Goal: Information Seeking & Learning: Check status

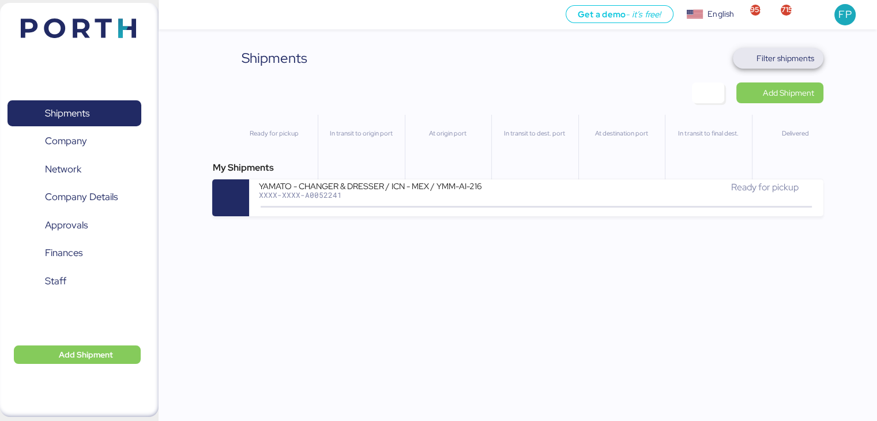
click at [783, 61] on span "Filter shipments" at bounding box center [785, 58] width 58 height 14
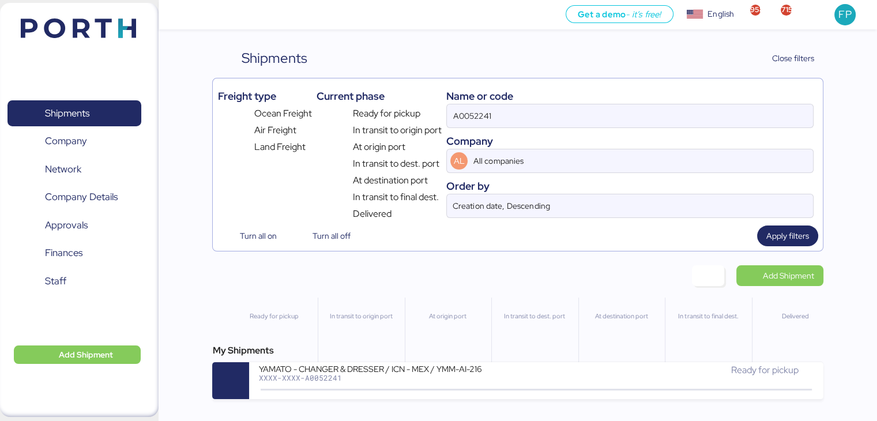
click at [479, 127] on div "A0052241" at bounding box center [629, 116] width 367 height 24
click at [479, 127] on input "A0052241" at bounding box center [629, 115] width 365 height 23
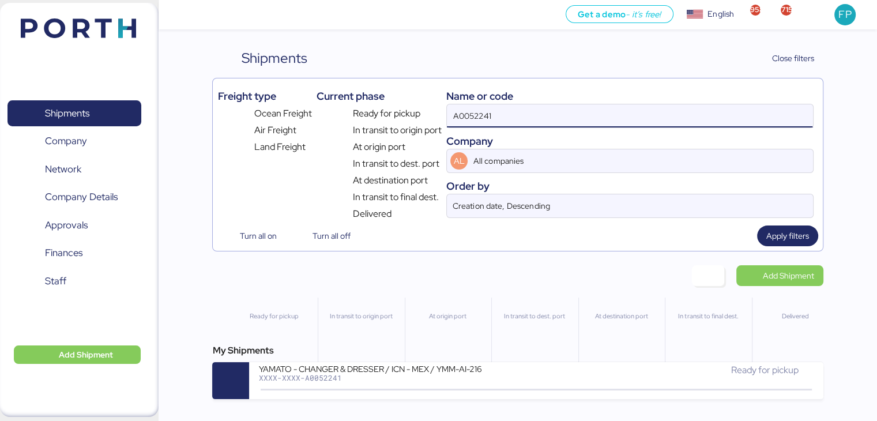
click at [476, 124] on input "A0052241" at bounding box center [629, 115] width 365 height 23
paste input "O005221"
type input "O0052211"
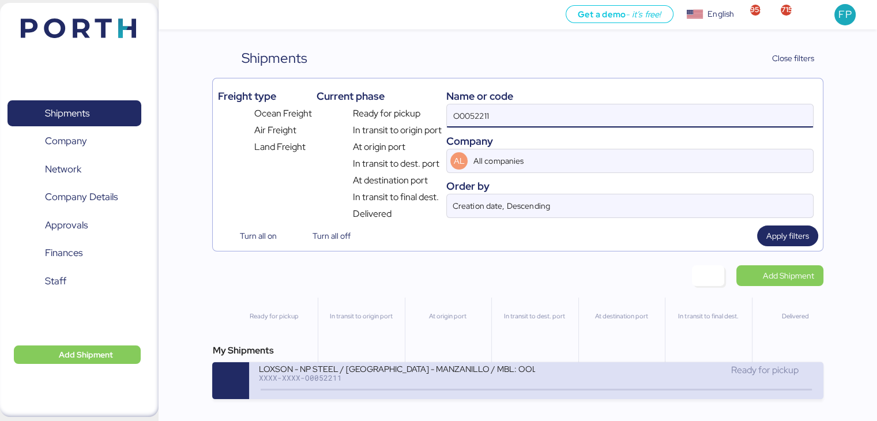
click at [378, 368] on div "LOXSON - NP STEEL / SHANGHAI - MANZANILLO / MBL: OOLU8899648830 - HBL: SZML2509…" at bounding box center [396, 368] width 277 height 10
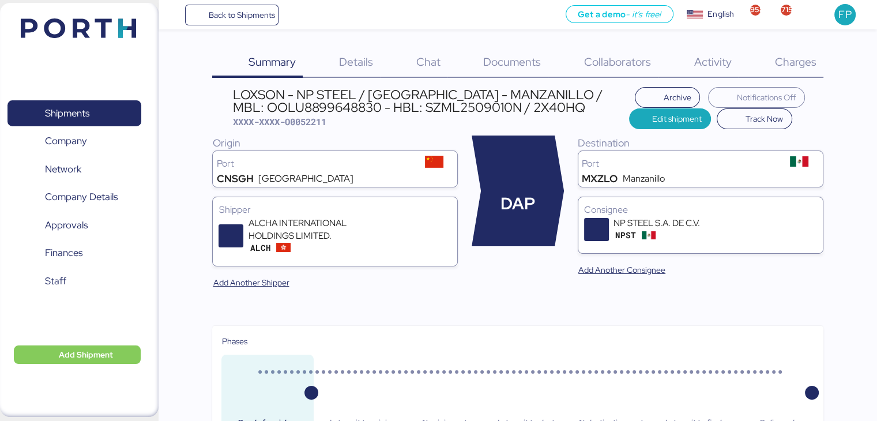
click at [791, 77] on div "Charges 0" at bounding box center [780, 63] width 85 height 30
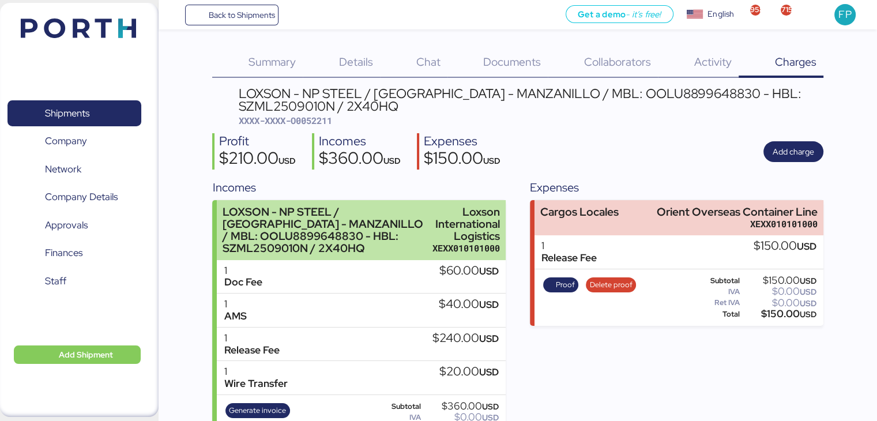
scroll to position [39, 0]
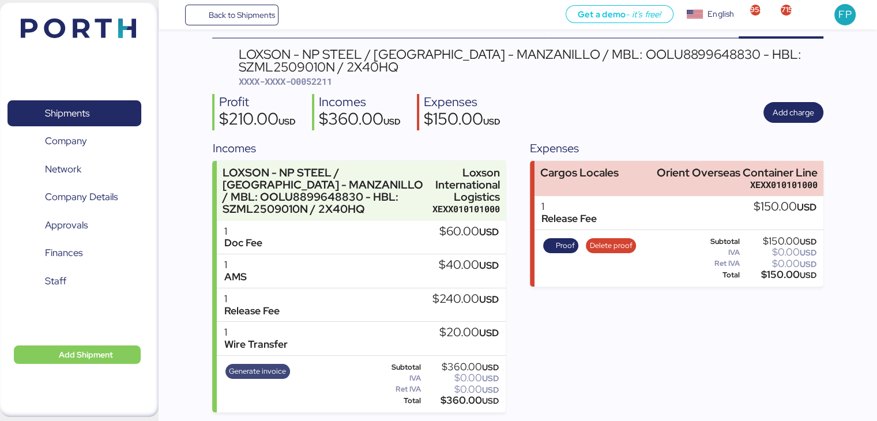
click at [251, 368] on span "Generate invoice" at bounding box center [257, 371] width 57 height 13
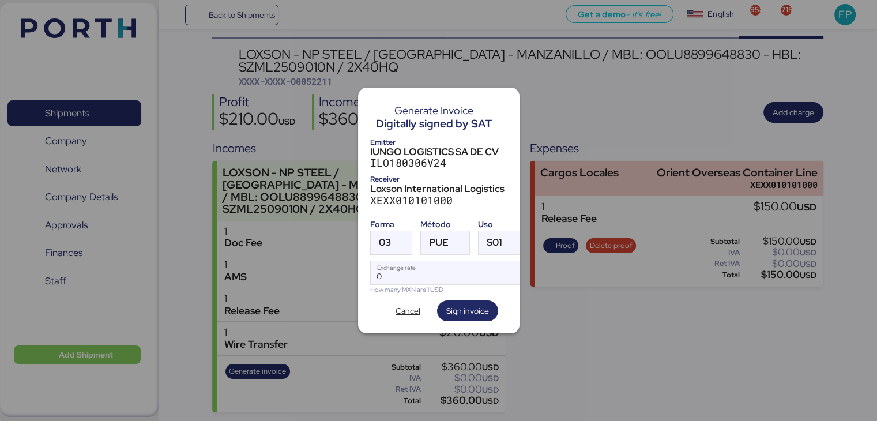
click at [394, 232] on div at bounding box center [401, 242] width 21 height 23
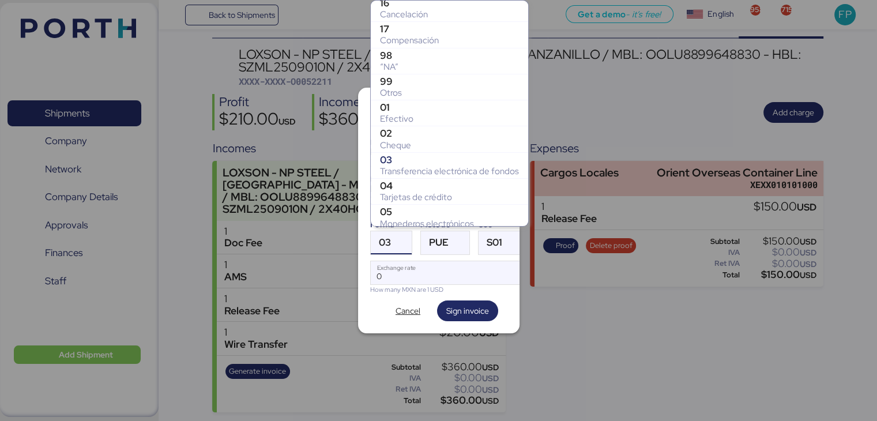
scroll to position [161, 0]
click at [397, 87] on div "Otros" at bounding box center [449, 93] width 139 height 12
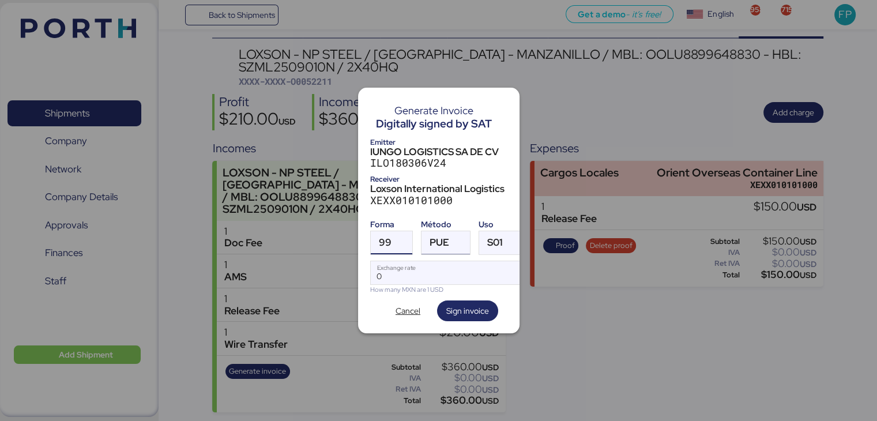
click at [436, 237] on span "PUE" at bounding box center [439, 242] width 20 height 10
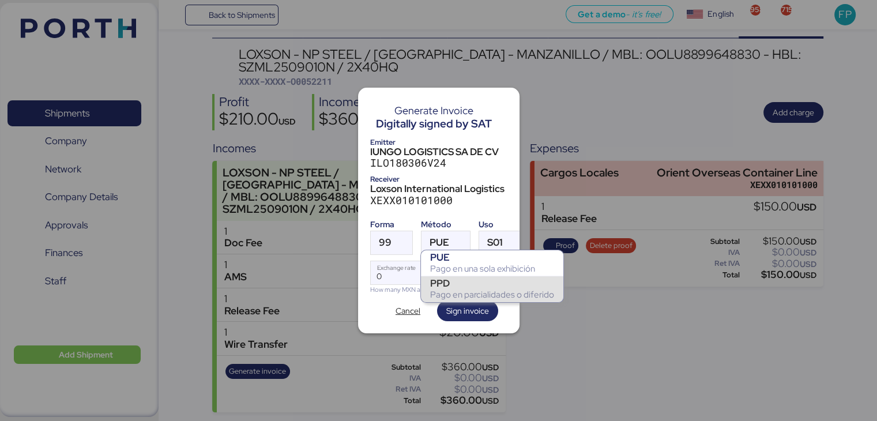
click at [443, 291] on div "Pago en parcialidades o diferido" at bounding box center [492, 295] width 124 height 12
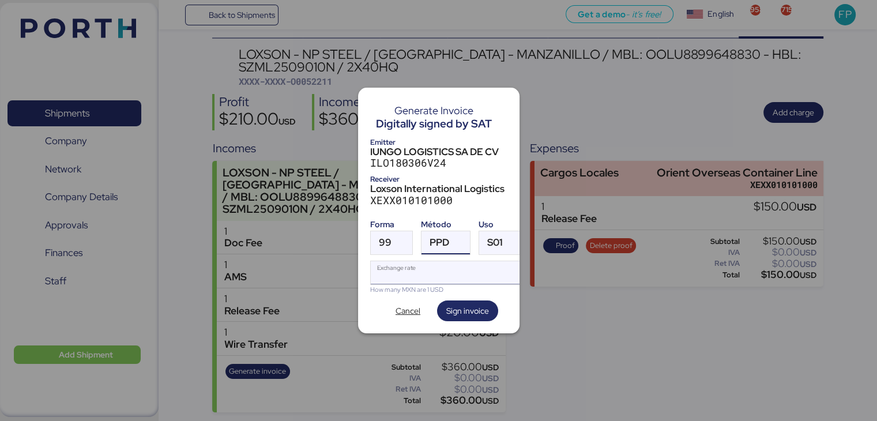
click at [399, 270] on input "Exchange rate" at bounding box center [447, 272] width 153 height 23
type input "0"
paste input "18.3945"
type input "18.3945"
click at [452, 305] on span "Sign invoice" at bounding box center [467, 311] width 43 height 14
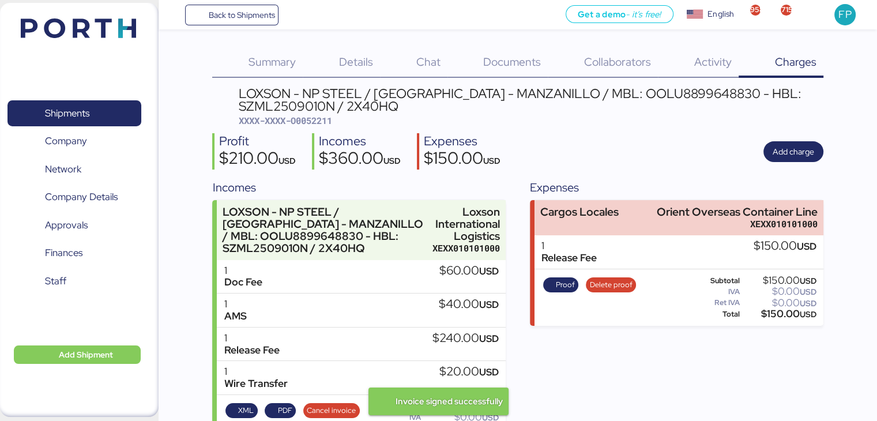
scroll to position [39, 0]
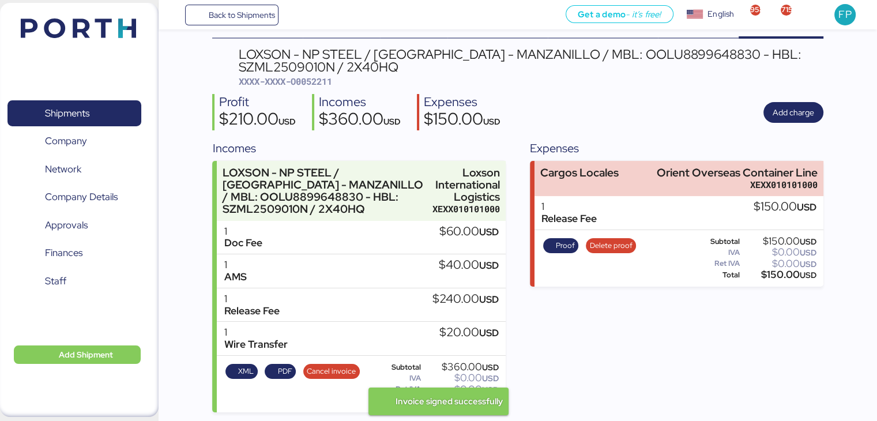
click at [321, 80] on span "XXXX-XXXX-O0052211" at bounding box center [285, 81] width 93 height 12
copy span "O0052211"
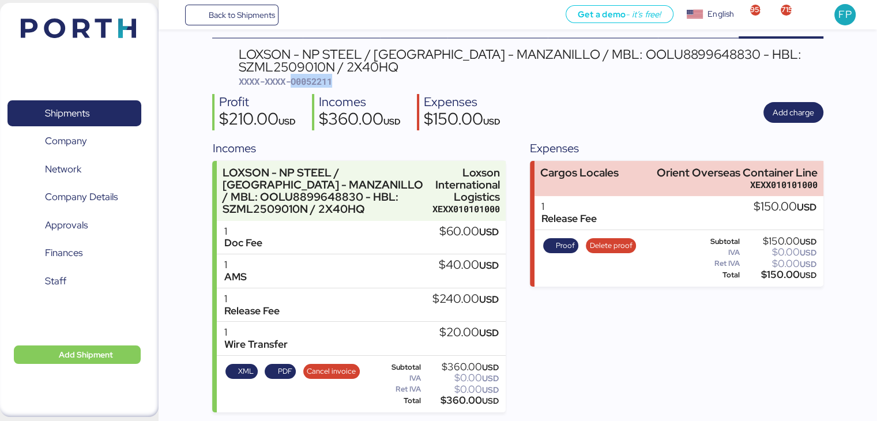
copy span "O0052211"
click at [456, 403] on div "$360.00 USD" at bounding box center [460, 400] width 75 height 9
copy div "360.00"
click at [607, 51] on div "LOXSON - NP STEEL / SHANGHAI - MANZANILLO / MBL: OOLU8899648830 - HBL: SZML2509…" at bounding box center [531, 61] width 584 height 26
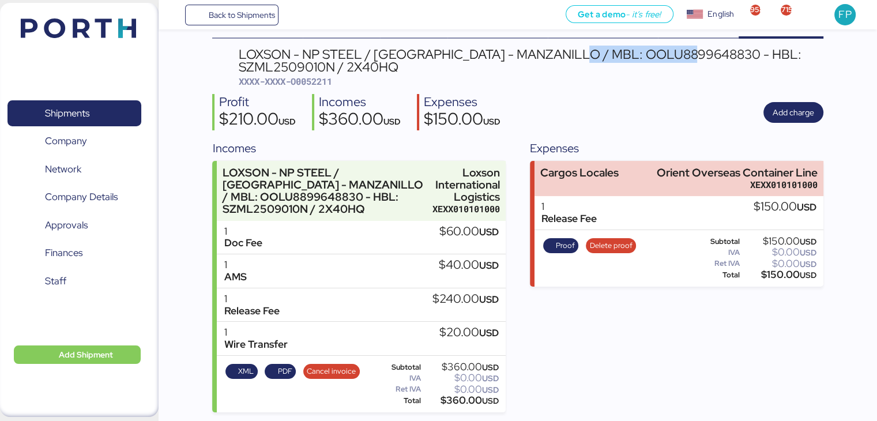
click at [607, 51] on div "LOXSON - NP STEEL / SHANGHAI - MANZANILLO / MBL: OOLU8899648830 - HBL: SZML2509…" at bounding box center [531, 61] width 584 height 26
copy div "OOLU8899648830"
click at [115, 111] on span "Shipments" at bounding box center [74, 113] width 124 height 17
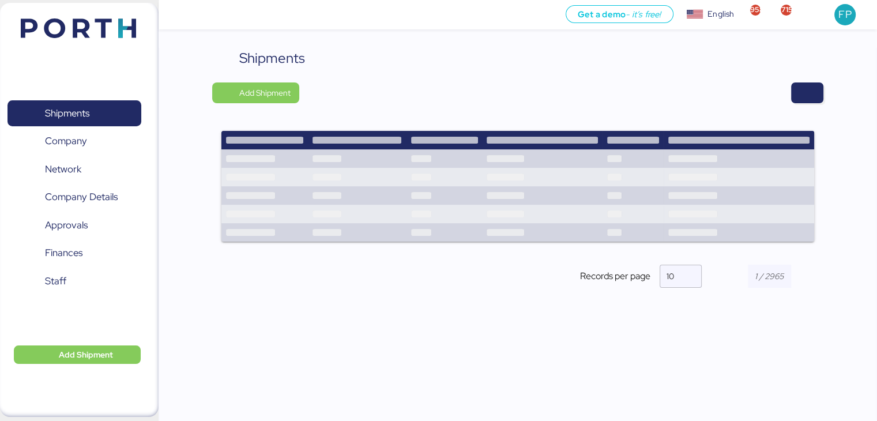
click at [815, 108] on div "Shipments Add Shipment Shipment Name PRO SALON - PETTENON // 2 x 40 // PO: REF …" at bounding box center [517, 177] width 610 height 259
click at [812, 104] on div "Shipments Add Shipment Shipment Name PRO SALON - PETTENON // 2 x 40 // PO: REF …" at bounding box center [517, 177] width 610 height 259
click at [806, 67] on div "Shipments" at bounding box center [517, 58] width 610 height 21
click at [812, 85] on span "button" at bounding box center [807, 93] width 14 height 16
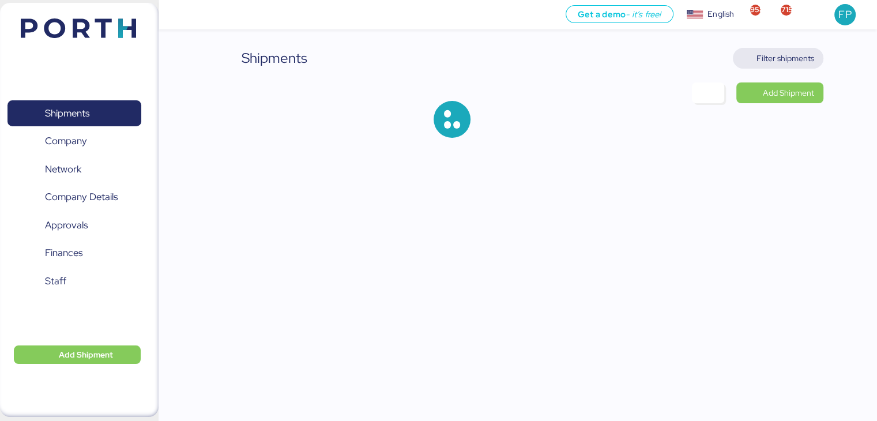
click at [786, 56] on span "Filter shipments" at bounding box center [785, 58] width 58 height 14
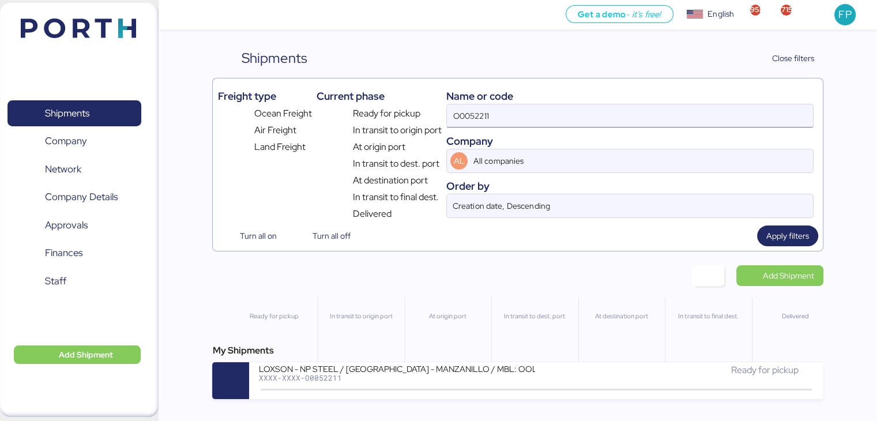
click at [482, 124] on input "O0052211" at bounding box center [629, 115] width 365 height 23
paste input "A0052255"
type input "A0052255"
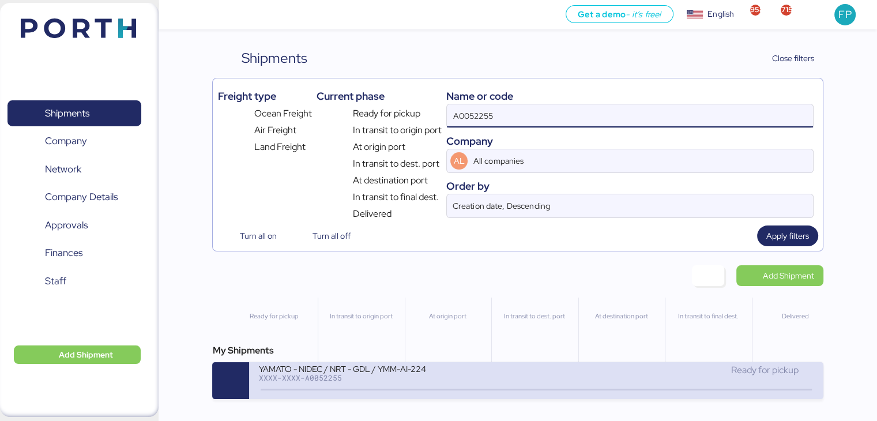
click at [363, 380] on div "XXXX-XXXX-A0052255" at bounding box center [396, 377] width 277 height 8
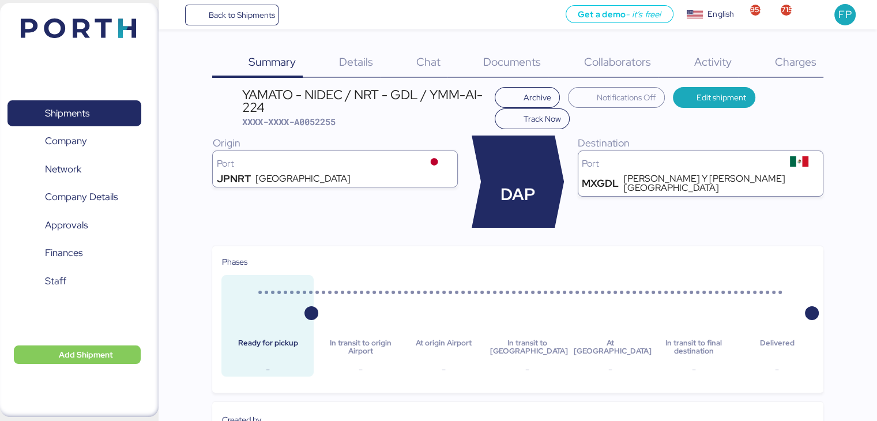
click at [806, 49] on div "Charges 0" at bounding box center [780, 63] width 85 height 30
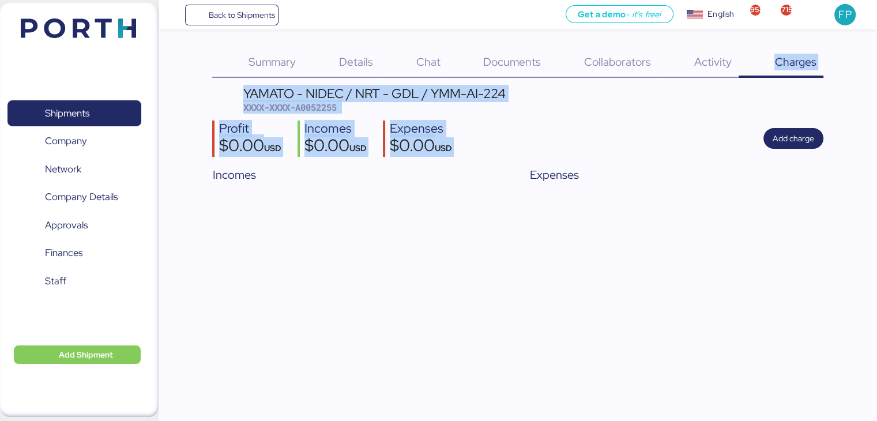
drag, startPoint x: 806, startPoint y: 49, endPoint x: 516, endPoint y: 162, distance: 311.1
click at [516, 162] on div "Summary 0 Details 0 Chat 0 Documents 0 Collaborators 0 Activity 0 Charges 0 YAM…" at bounding box center [517, 117] width 610 height 139
click at [331, 116] on div "YAMATO - NIDEC / NRT - GDL / YMM-AI-224 XXXX-XXXX-A0052255 Profit $0.00 USD Inc…" at bounding box center [517, 137] width 610 height 100
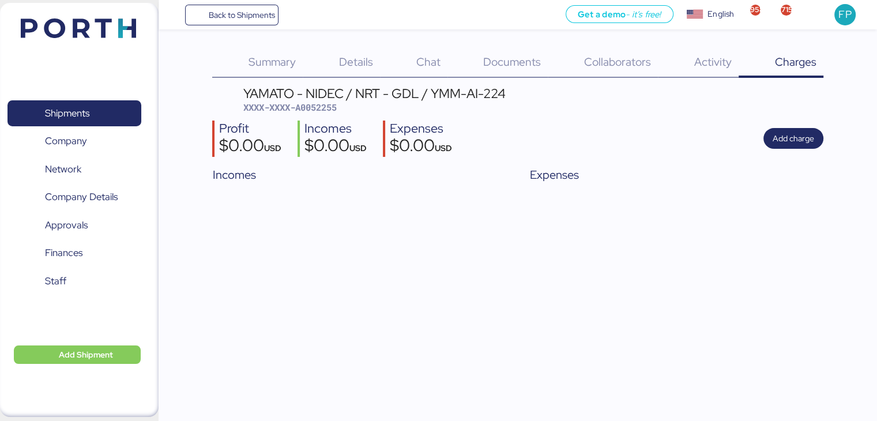
click at [324, 111] on span "XXXX-XXXX-A0052255" at bounding box center [289, 107] width 93 height 12
copy span "A0052255"
click at [109, 116] on span "Shipments" at bounding box center [74, 113] width 124 height 17
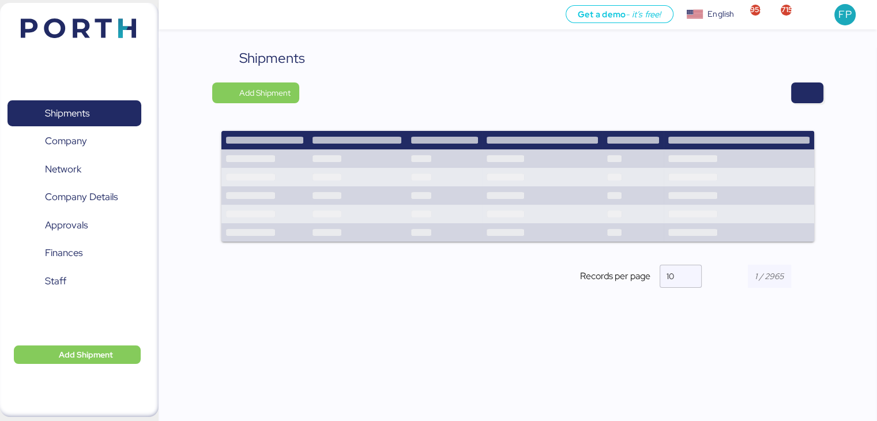
click at [809, 113] on div "Shipments Add Shipment Records per page 10" at bounding box center [517, 177] width 610 height 259
click at [805, 107] on div "Shipments Add Shipment Records per page 10" at bounding box center [517, 177] width 610 height 259
click at [806, 96] on span "button" at bounding box center [807, 93] width 14 height 16
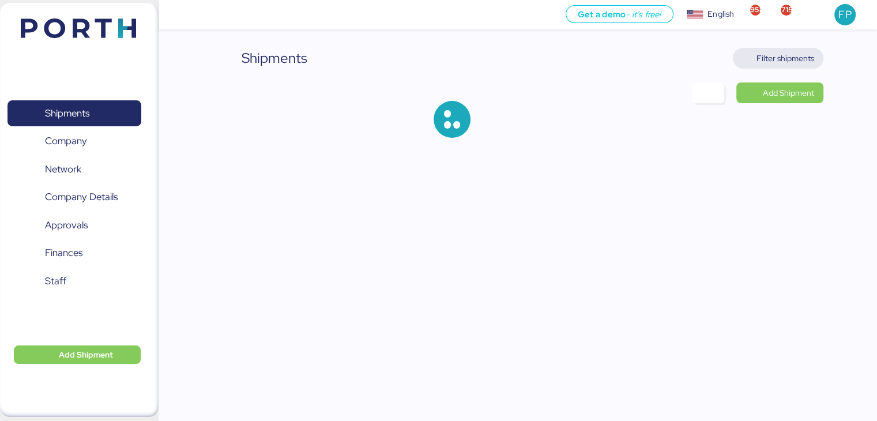
click at [795, 59] on span "Filter shipments" at bounding box center [785, 58] width 58 height 14
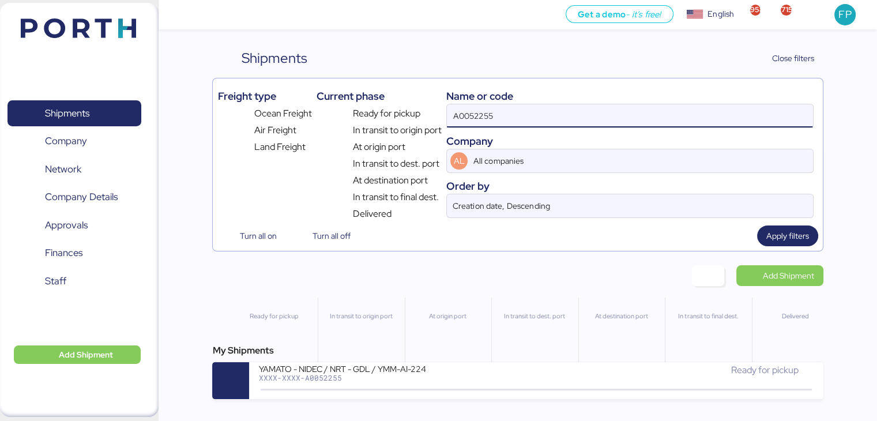
click at [485, 112] on input "A0052255" at bounding box center [629, 115] width 365 height 23
paste input "O005206"
type input "O0052065"
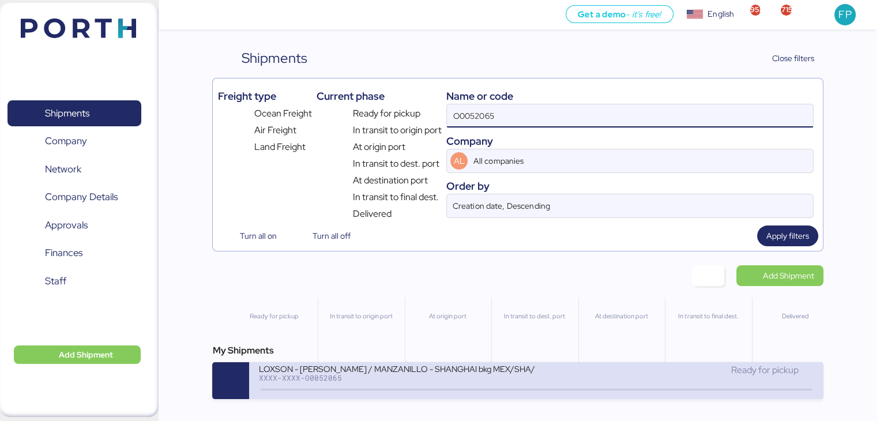
click at [405, 373] on div "LOXSON - CHIN POON / MANZANILLO - SHANGHAI bkg MEX/SHA/1129131 / LCL" at bounding box center [396, 368] width 277 height 10
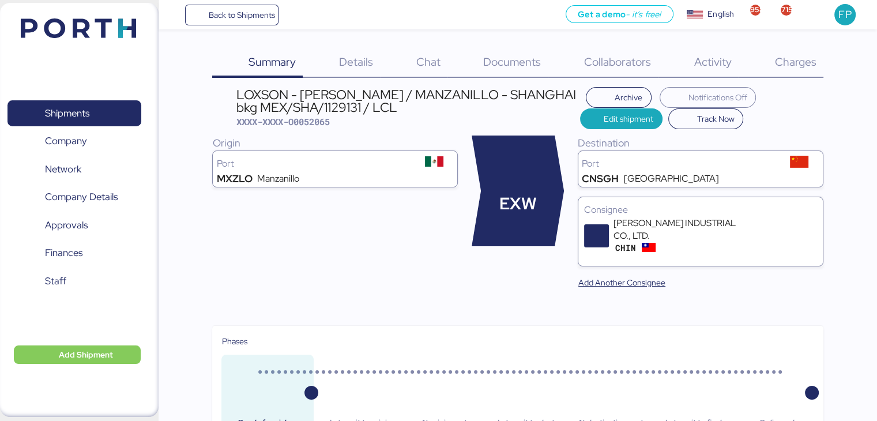
click at [796, 77] on div "Charges 0" at bounding box center [780, 63] width 85 height 30
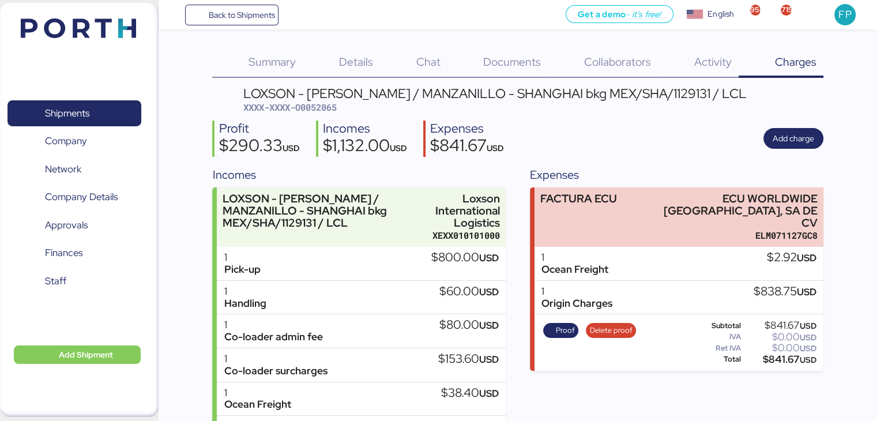
scroll to position [60, 0]
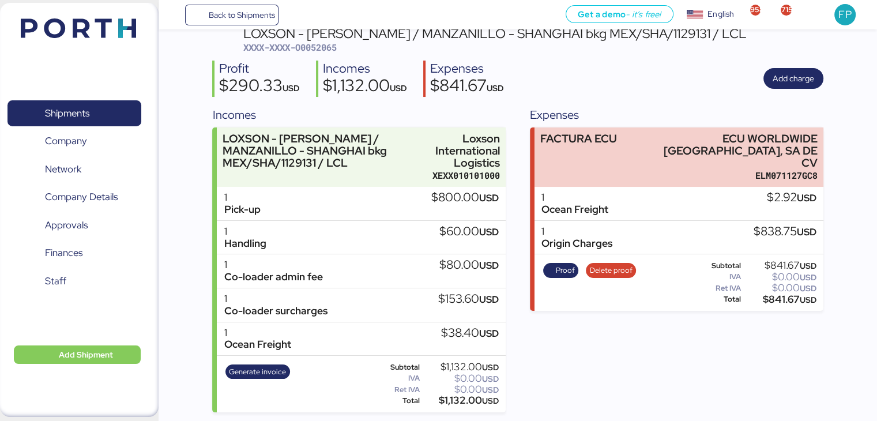
click at [323, 46] on span "XXXX-XXXX-O0052065" at bounding box center [289, 47] width 93 height 12
copy span "O0052065"
click at [115, 120] on span "Shipments" at bounding box center [74, 113] width 124 height 17
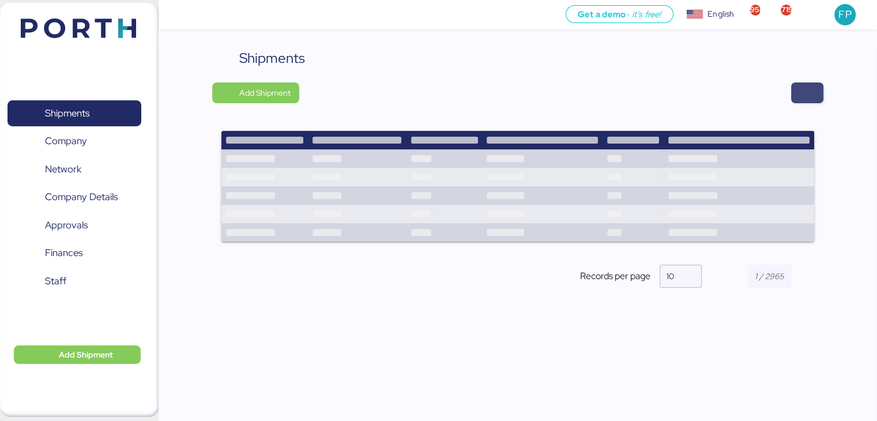
click at [803, 94] on span "button" at bounding box center [807, 93] width 14 height 16
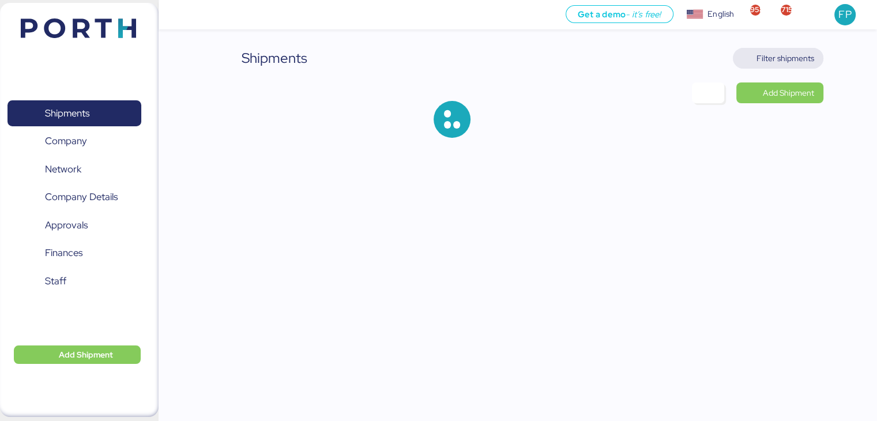
click at [758, 50] on span "Filter shipments" at bounding box center [778, 58] width 72 height 16
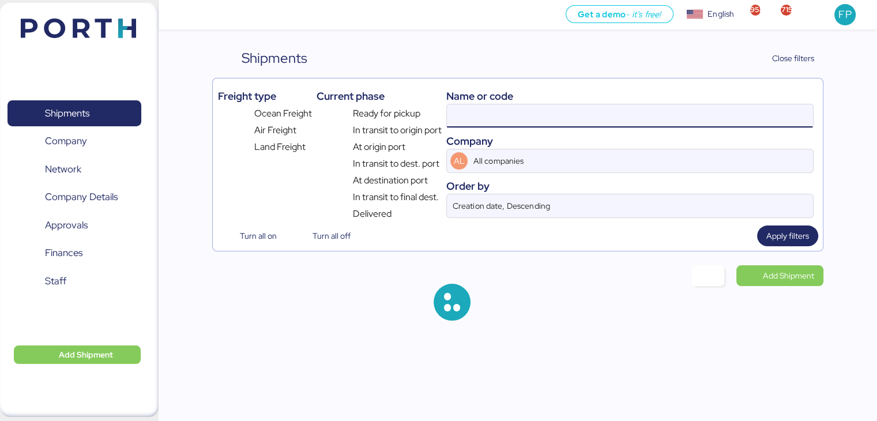
click at [493, 115] on input at bounding box center [629, 115] width 365 height 23
type input "O0052065"
click at [493, 115] on input "O0052065" at bounding box center [629, 115] width 365 height 23
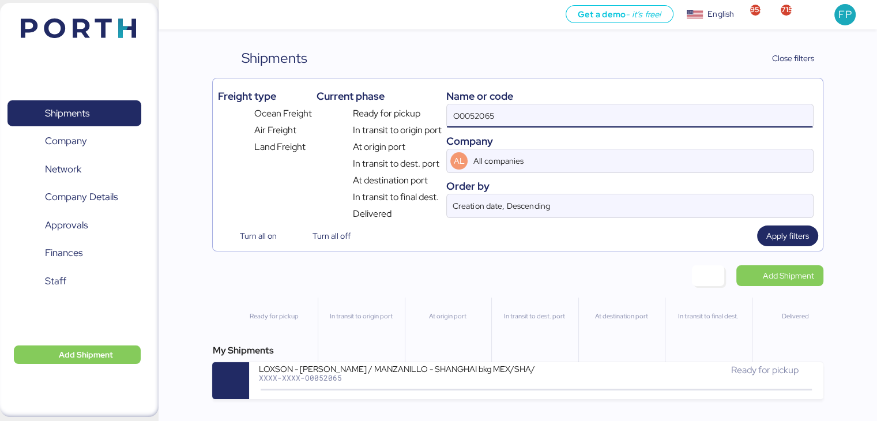
click at [493, 115] on input "O0052065" at bounding box center [629, 115] width 365 height 23
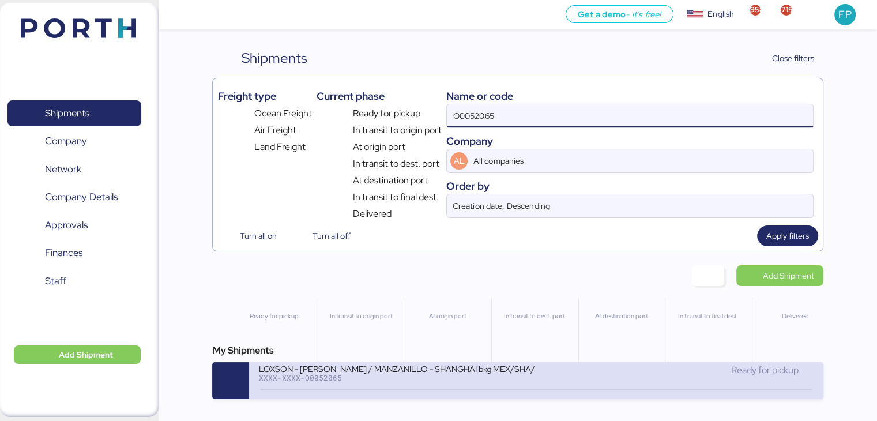
click at [403, 382] on div "XXXX-XXXX-O0052065" at bounding box center [396, 377] width 277 height 8
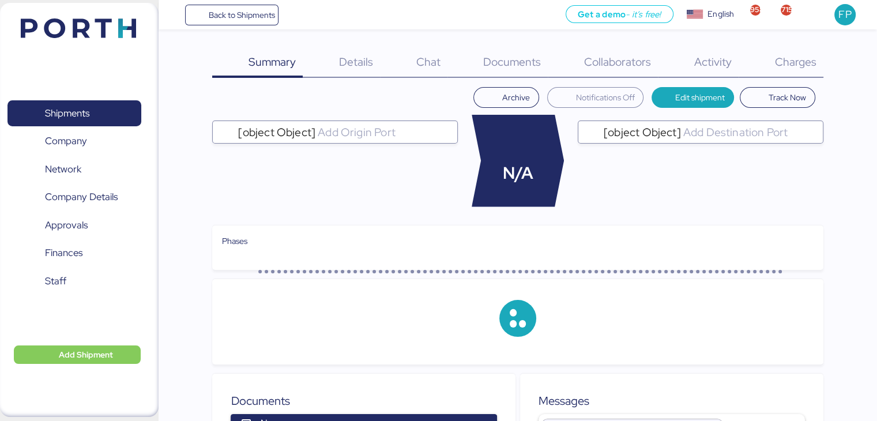
click at [784, 70] on div "Charges 0" at bounding box center [780, 63] width 85 height 30
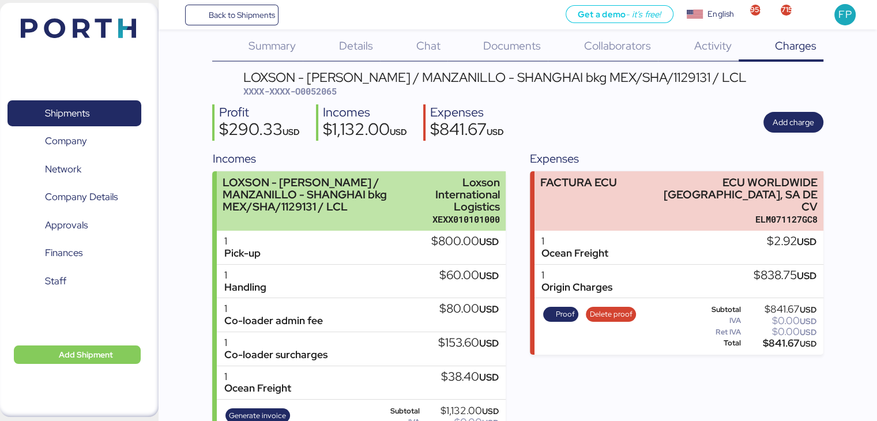
scroll to position [60, 0]
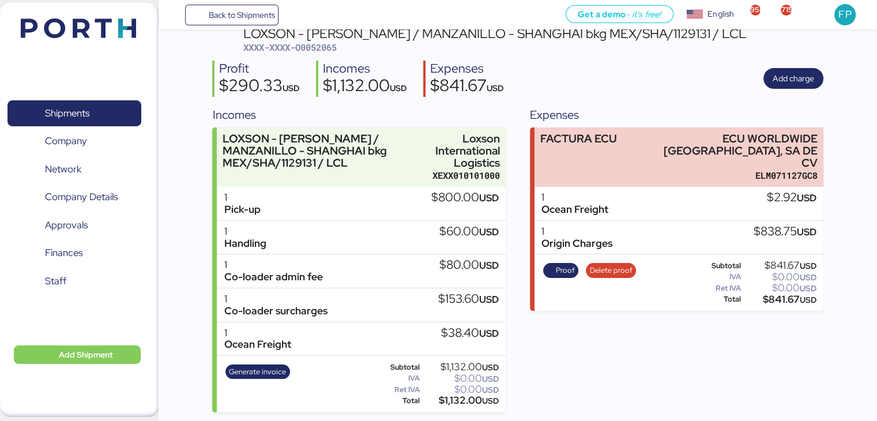
click at [562, 266] on div "Proof Delete proof" at bounding box center [589, 282] width 100 height 47
click at [562, 264] on span "Proof" at bounding box center [565, 270] width 19 height 13
click at [93, 109] on span "Shipments" at bounding box center [74, 113] width 124 height 17
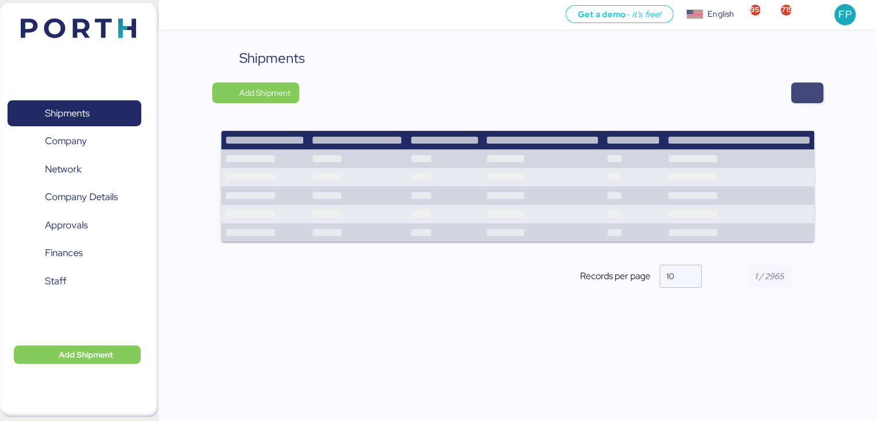
click at [805, 96] on span "button" at bounding box center [807, 93] width 14 height 16
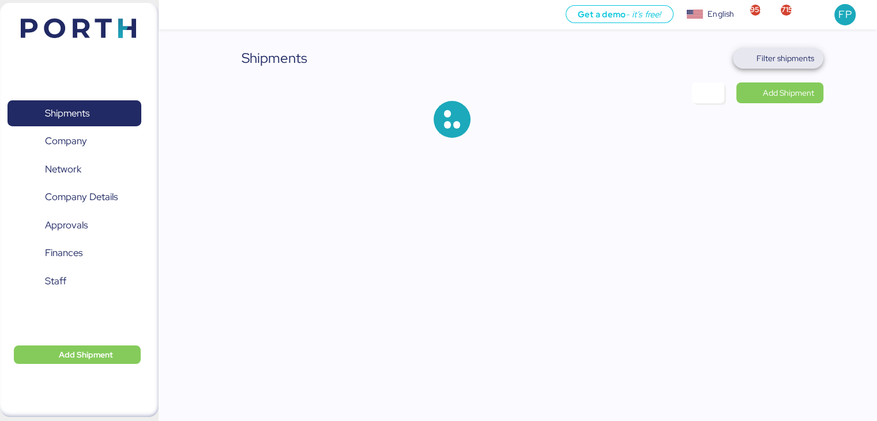
click at [781, 59] on span "Filter shipments" at bounding box center [785, 58] width 58 height 14
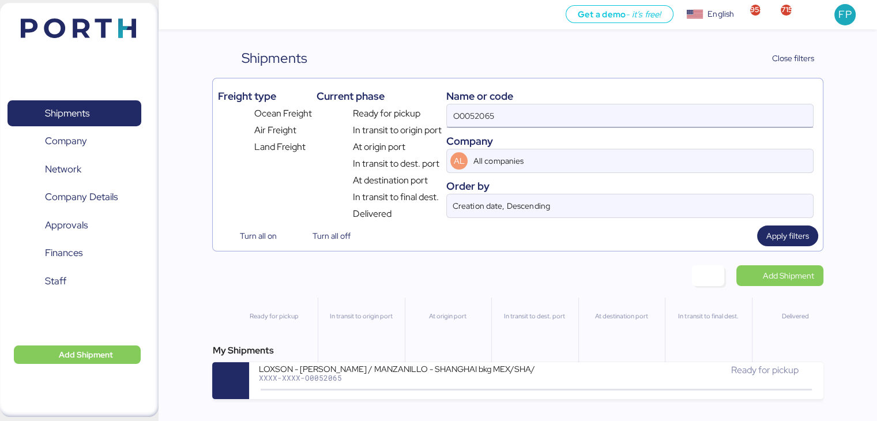
click at [461, 112] on input "O0052065" at bounding box center [629, 115] width 365 height 23
paste input "1264"
type input "O0051264"
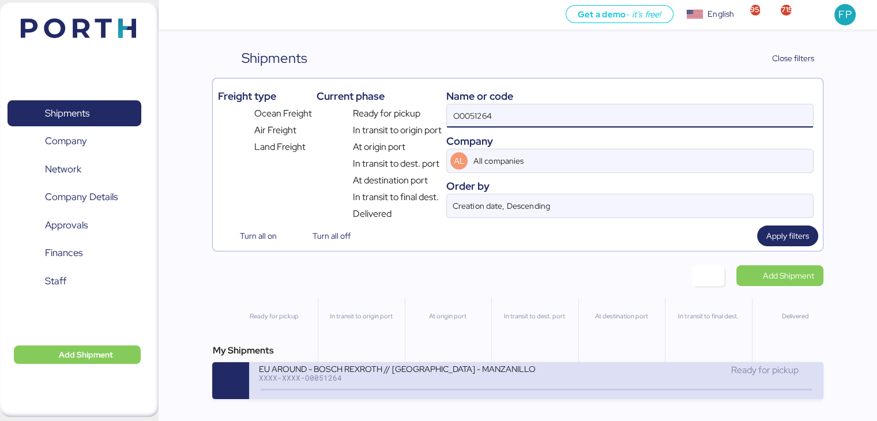
click at [382, 382] on div "XXXX-XXXX-O0051264" at bounding box center [396, 377] width 277 height 8
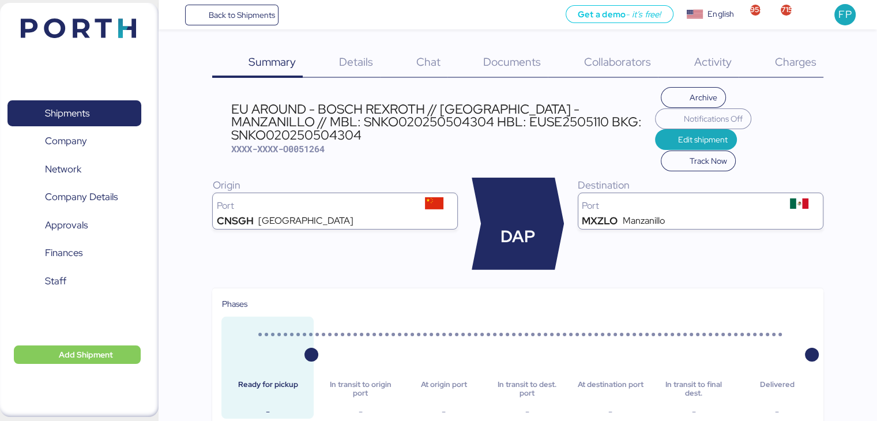
click at [790, 70] on div "Charges 0" at bounding box center [780, 63] width 85 height 30
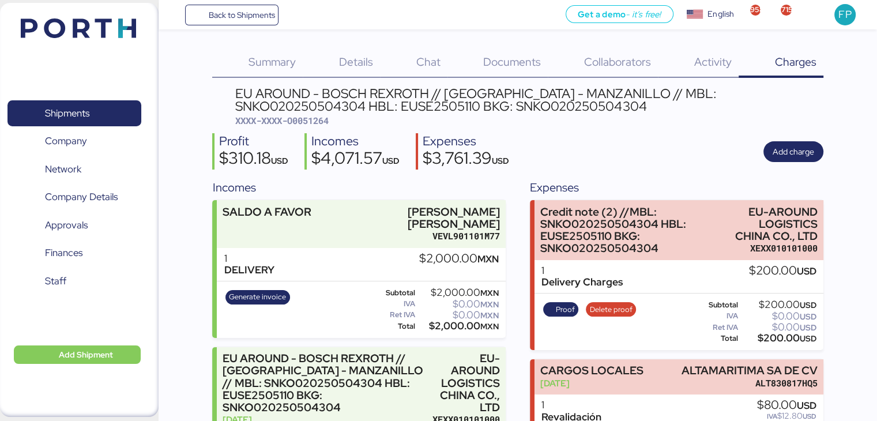
scroll to position [101, 0]
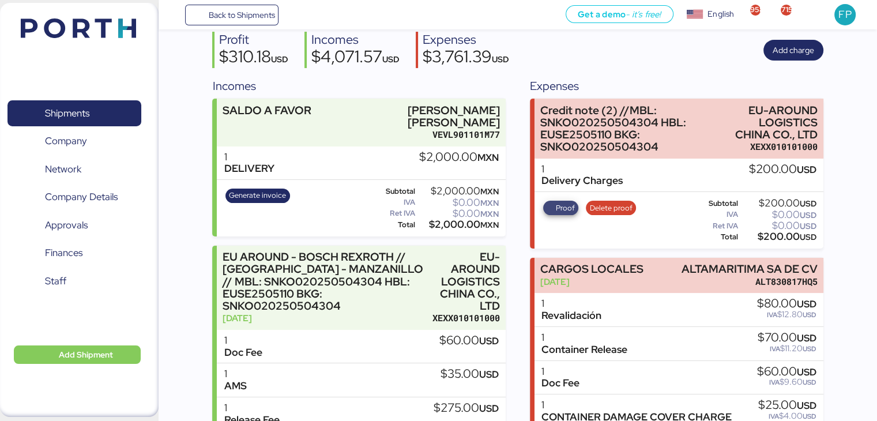
click at [566, 206] on span "Proof" at bounding box center [565, 208] width 19 height 13
click at [91, 105] on span "Shipments" at bounding box center [74, 113] width 124 height 17
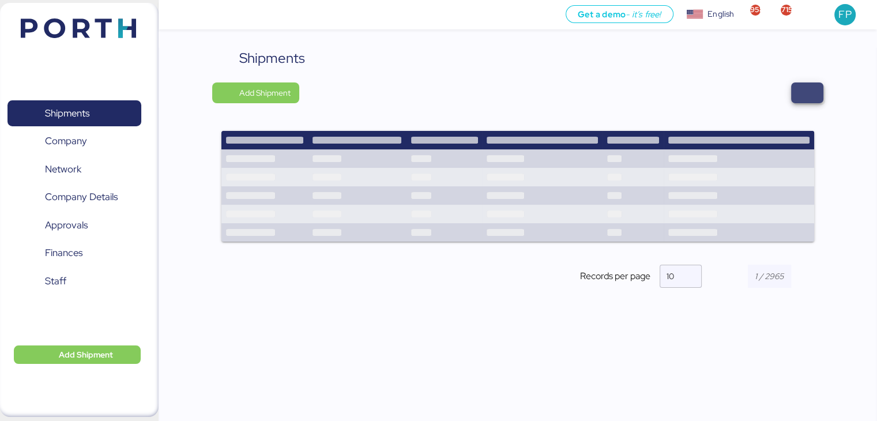
click at [814, 95] on span "button" at bounding box center [807, 92] width 32 height 21
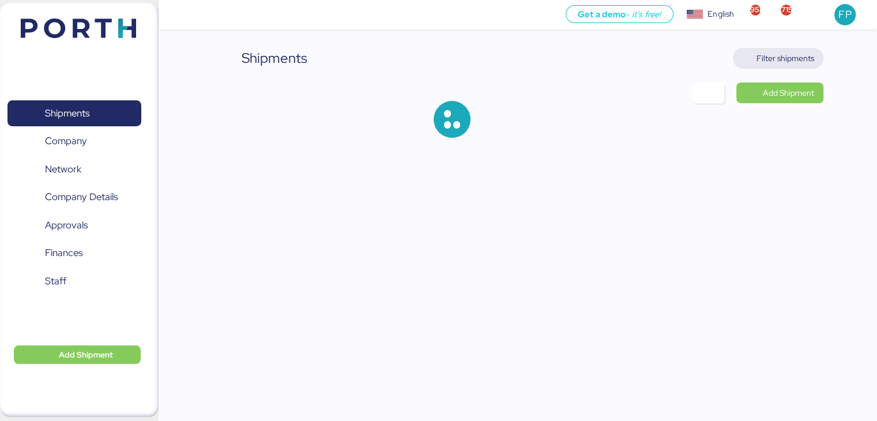
click at [793, 59] on span "Filter shipments" at bounding box center [785, 58] width 58 height 14
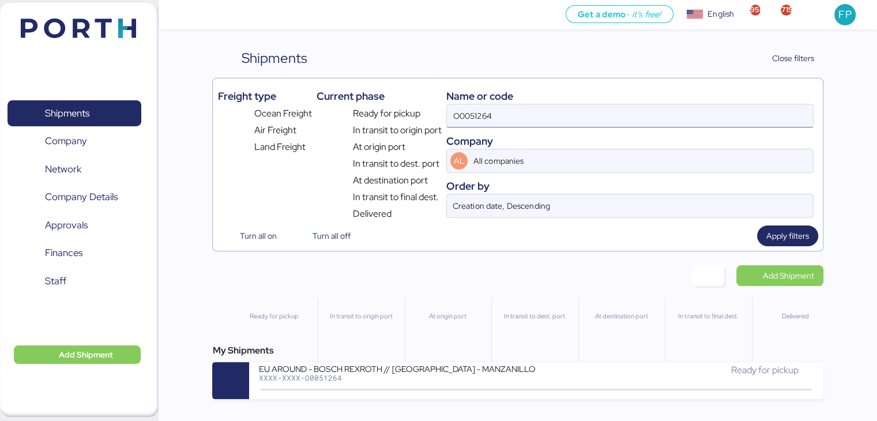
click at [473, 118] on input "O0051264" at bounding box center [629, 115] width 365 height 23
paste input "6428307770"
type input "6428307770"
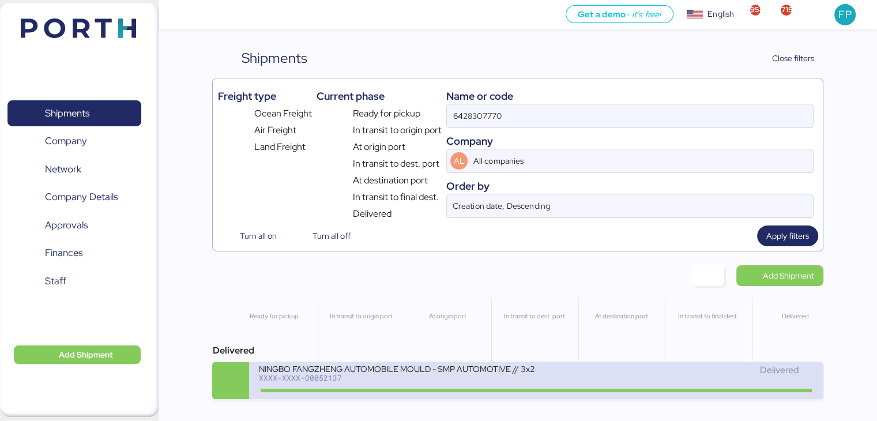
click at [384, 382] on div "XXXX-XXXX-O0052137" at bounding box center [396, 377] width 277 height 8
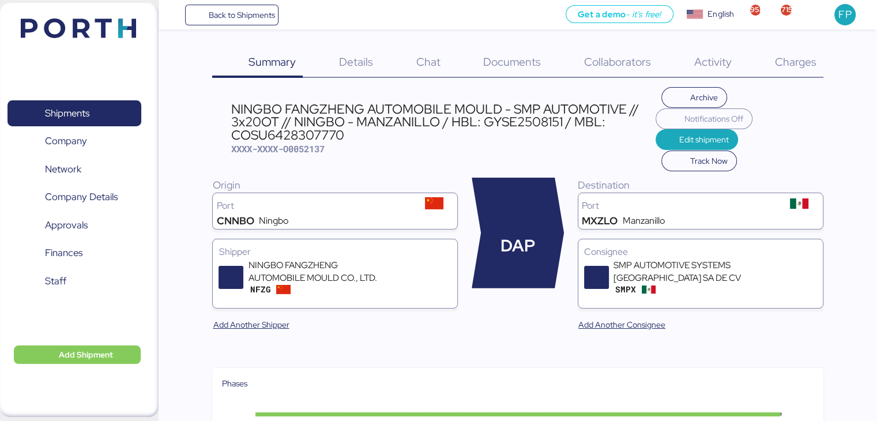
click at [799, 69] on div "Charges 0" at bounding box center [780, 63] width 85 height 30
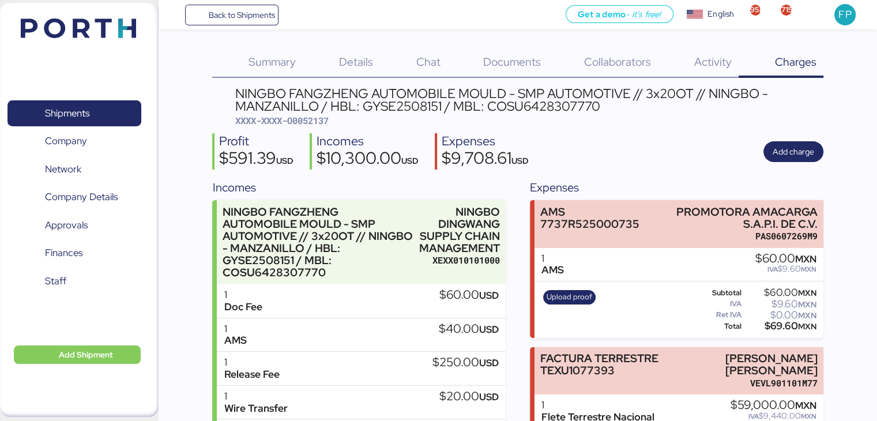
click at [318, 123] on span "XXXX-XXXX-O0052137" at bounding box center [281, 121] width 93 height 12
copy span "O0052137"
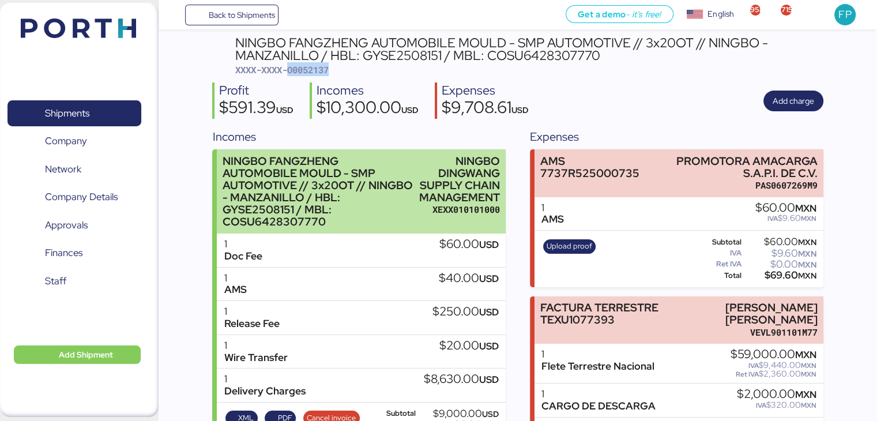
scroll to position [44, 0]
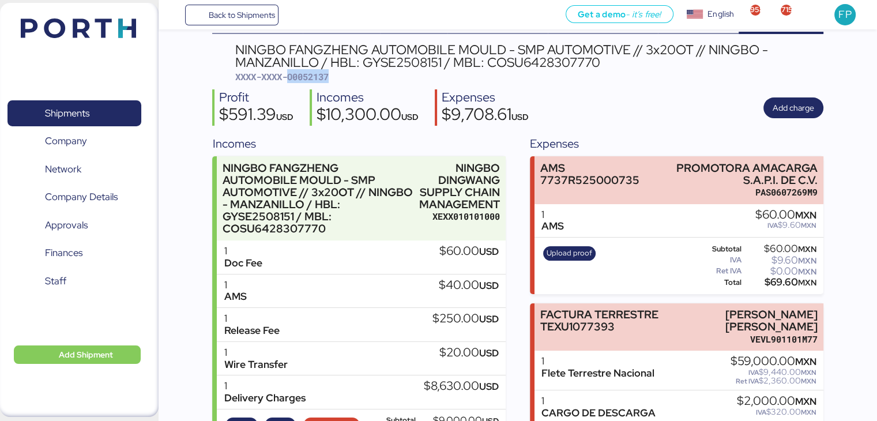
click at [318, 78] on span "XXXX-XXXX-O0052137" at bounding box center [281, 77] width 93 height 12
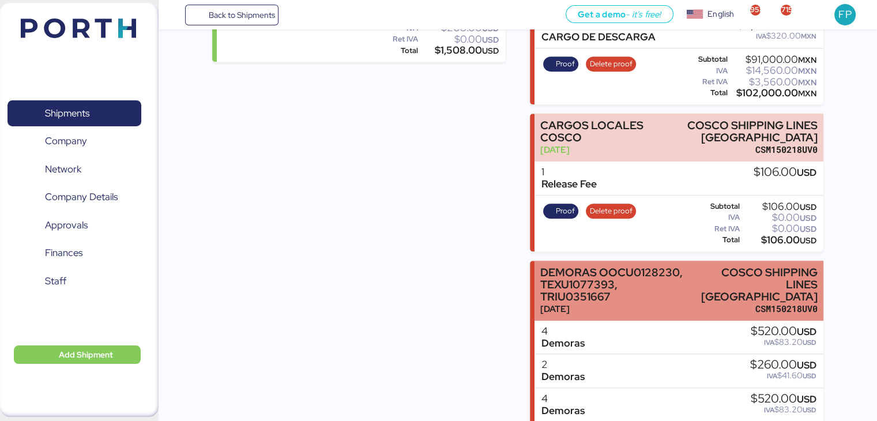
scroll to position [655, 0]
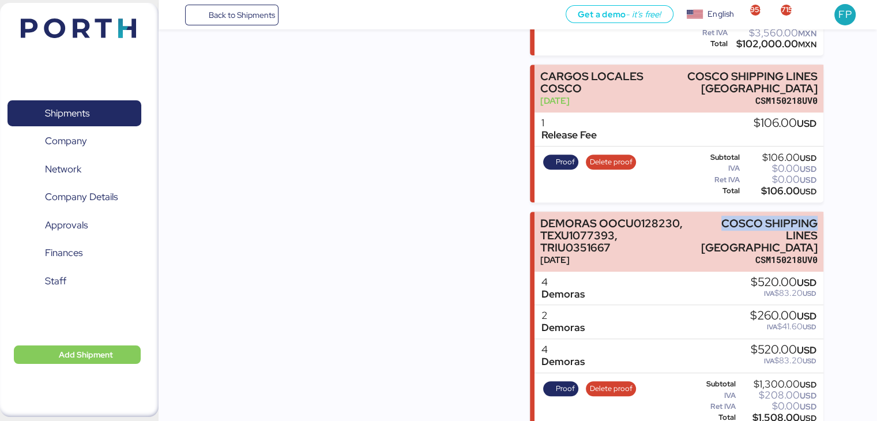
drag, startPoint x: 718, startPoint y: 216, endPoint x: 847, endPoint y: 224, distance: 128.8
copy div "COSCO SHIPPING"
click at [764, 413] on div "$1,508.00 USD" at bounding box center [777, 417] width 78 height 9
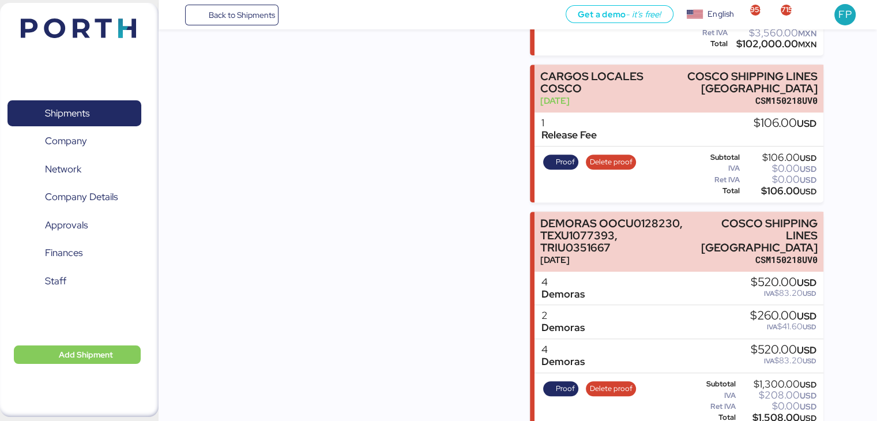
copy div "1,508.00"
click at [553, 382] on span "Proof" at bounding box center [560, 388] width 28 height 13
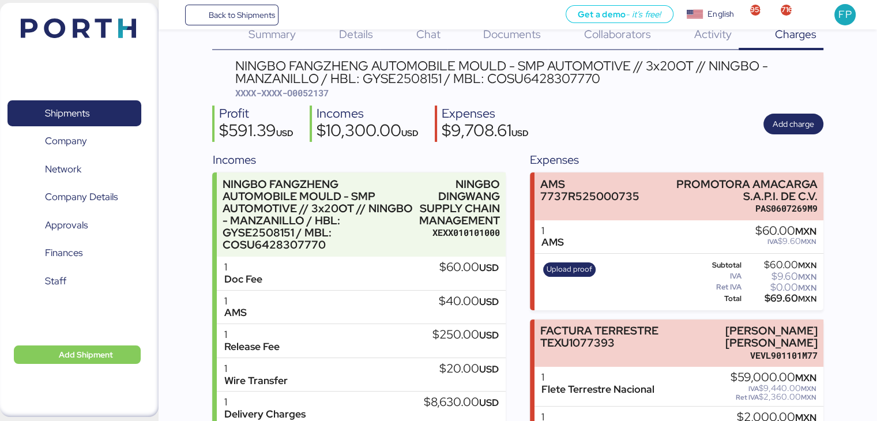
scroll to position [0, 0]
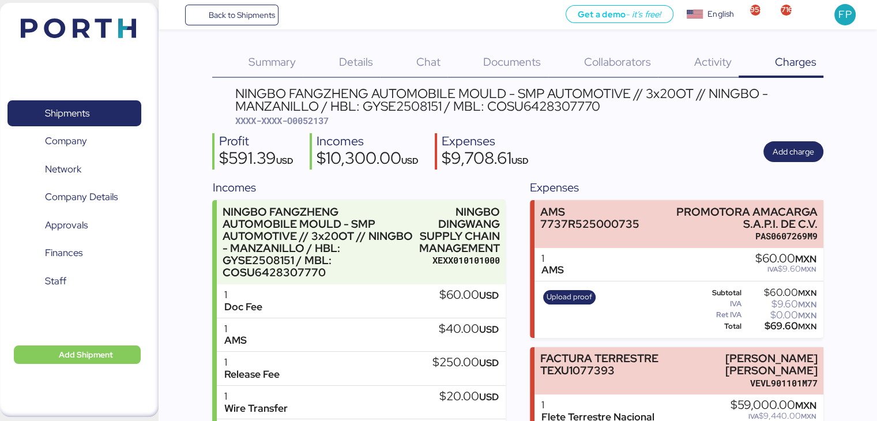
click at [533, 110] on div "NINGBO FANGZHENG AUTOMOBILE MOULD - SMP AUTOMOTIVE // 3x20OT // NINGBO - MANZAN…" at bounding box center [528, 100] width 587 height 26
copy div "COSU6428307770"
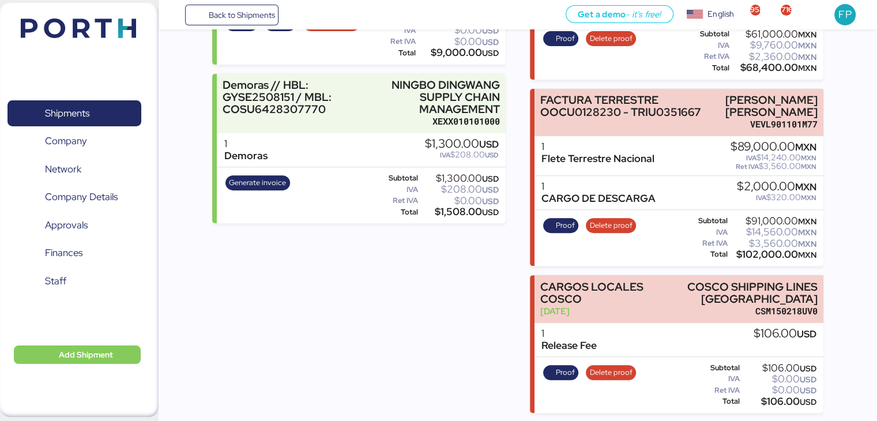
scroll to position [655, 0]
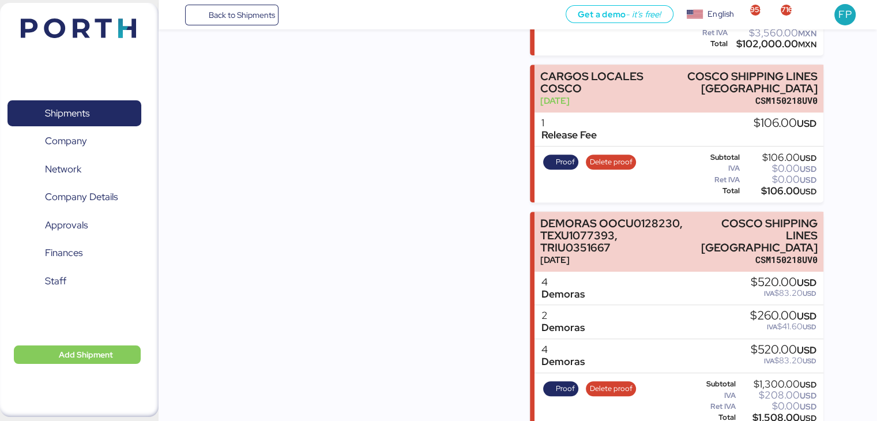
click at [760, 413] on div "$1,508.00 USD" at bounding box center [777, 417] width 78 height 9
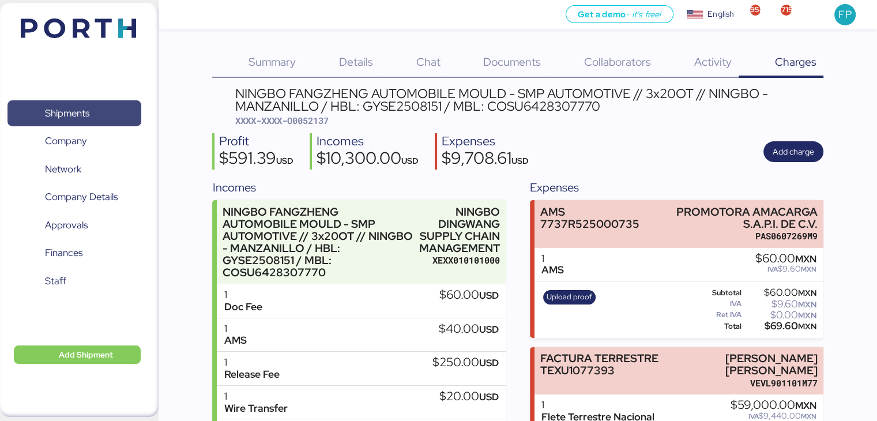
click at [99, 108] on span "Shipments" at bounding box center [74, 113] width 124 height 17
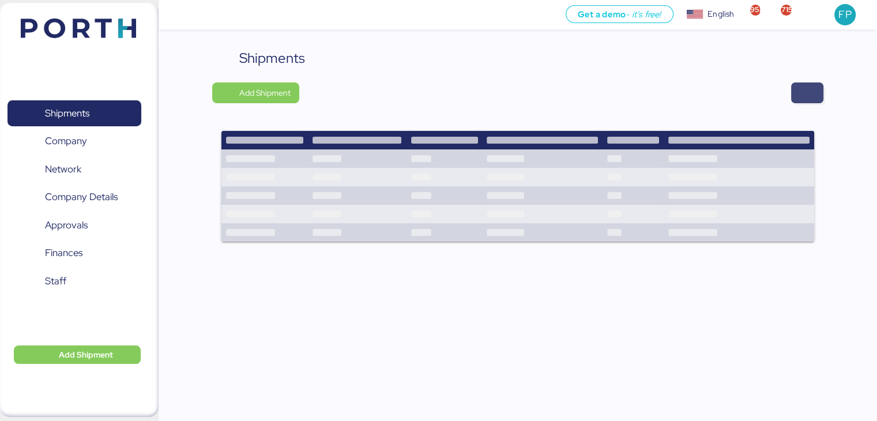
click at [814, 92] on span "button" at bounding box center [807, 92] width 32 height 21
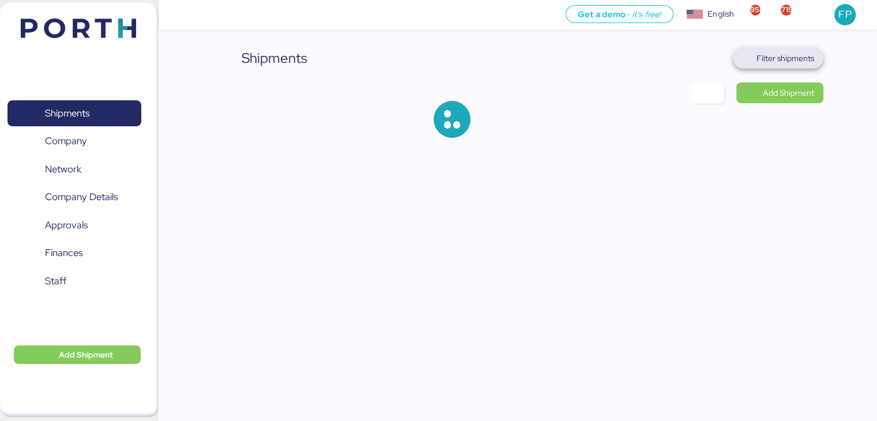
click at [761, 55] on span "Filter shipments" at bounding box center [785, 58] width 58 height 14
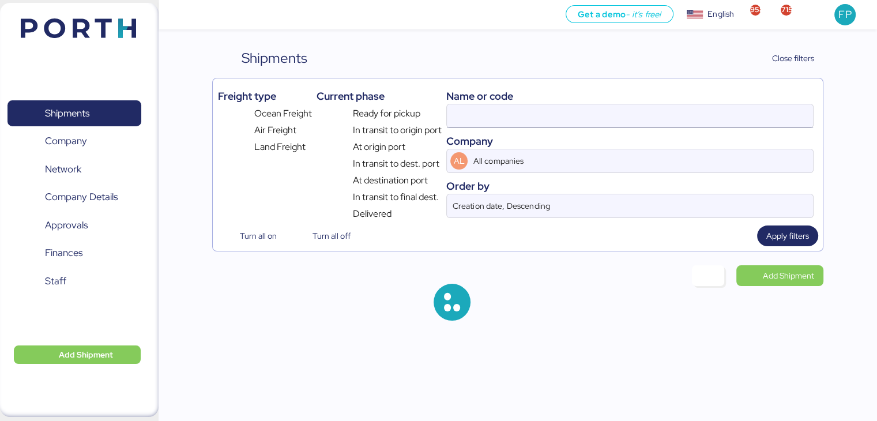
click at [470, 116] on input at bounding box center [629, 115] width 365 height 23
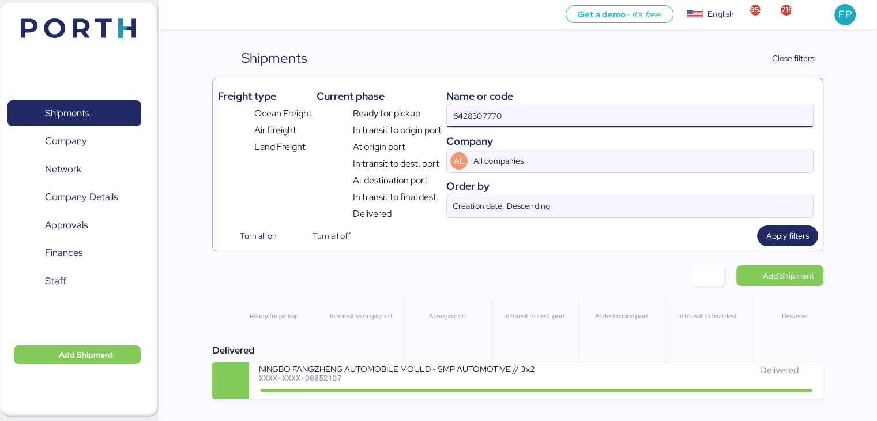
click at [470, 116] on input "6428307770" at bounding box center [629, 115] width 365 height 23
paste input "590613"
type input "6425906130"
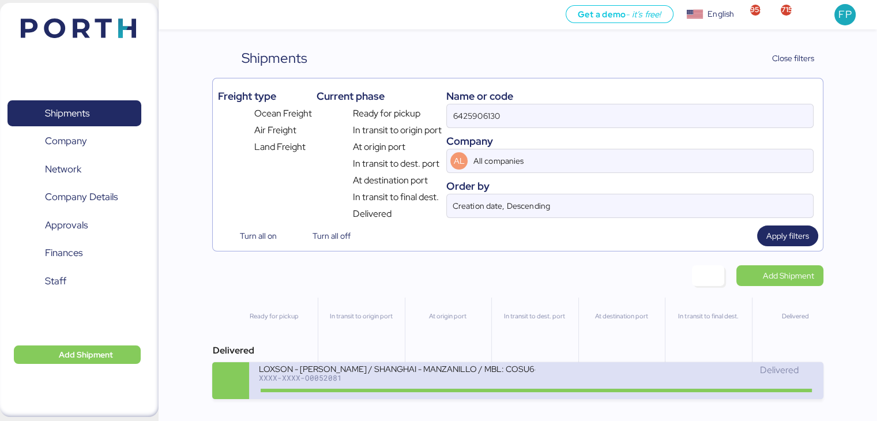
click at [392, 372] on div "LOXSON - [PERSON_NAME] / SHANGHAI - MANZANILLO / MBL: COSU6425906130 - HBL: KSS…" at bounding box center [396, 368] width 277 height 10
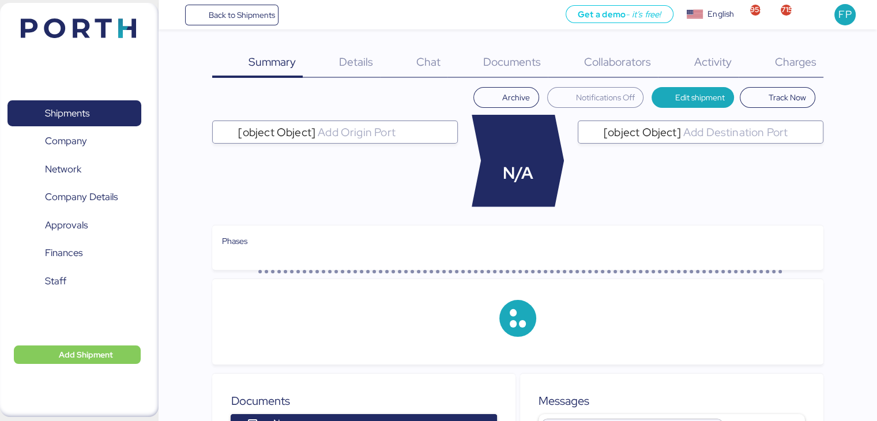
click at [798, 71] on div "Charges 0" at bounding box center [780, 63] width 85 height 30
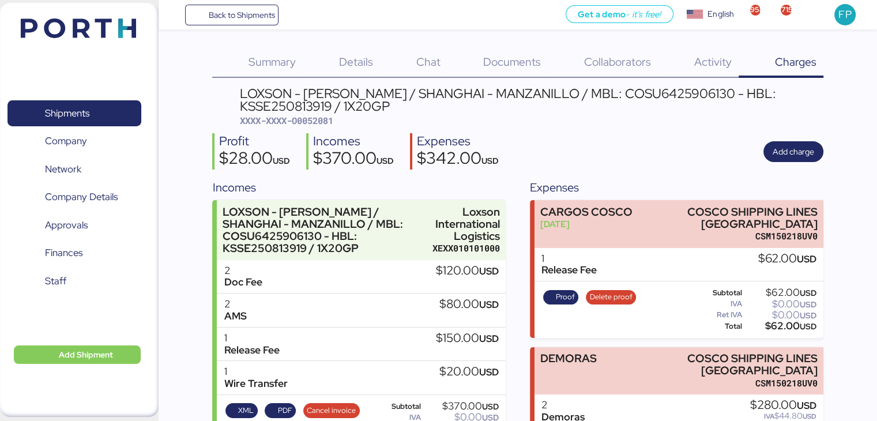
scroll to position [71, 0]
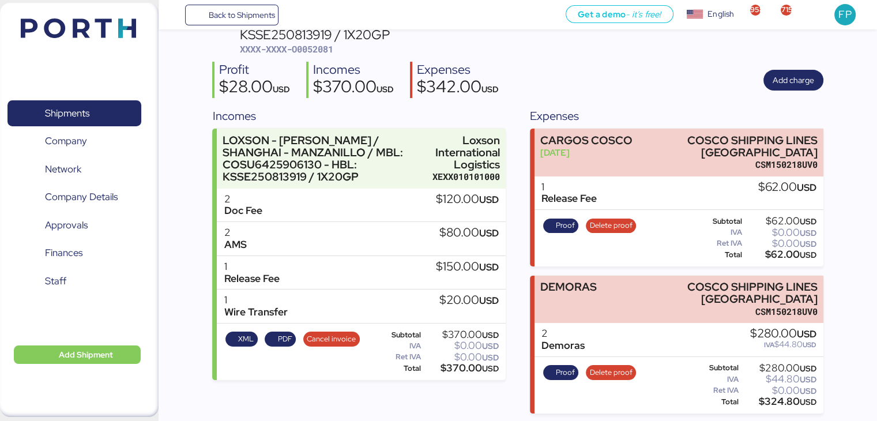
drag, startPoint x: 797, startPoint y: 71, endPoint x: 473, endPoint y: 409, distance: 468.3
click at [473, 409] on div "Incomes LOXSON - [PERSON_NAME] / [GEOGRAPHIC_DATA] - MANZANILLO / MBL: COSU6425…" at bounding box center [358, 260] width 293 height 306
click at [314, 41] on div "LOXSON - [PERSON_NAME] / SHANGHAI - MANZANILLO / MBL: COSU6425906130 - HBL: KSS…" at bounding box center [531, 36] width 583 height 40
copy span "O0052081"
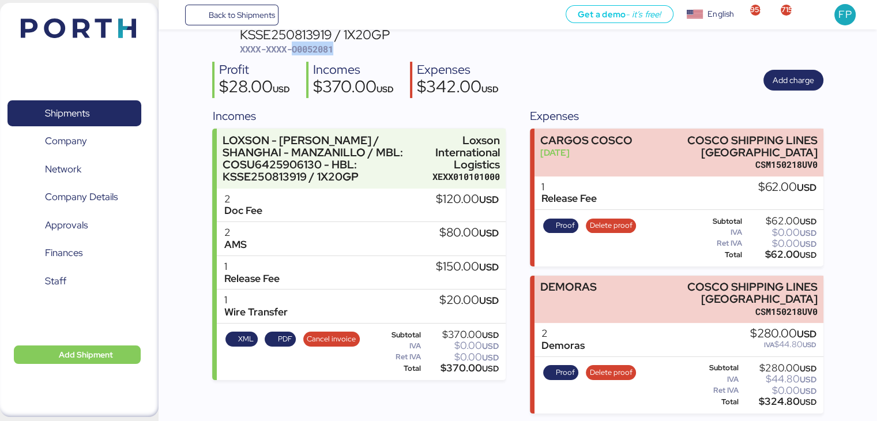
copy span "O0052081"
click at [775, 399] on div "$324.80 USD" at bounding box center [778, 401] width 75 height 9
copy div "324.80"
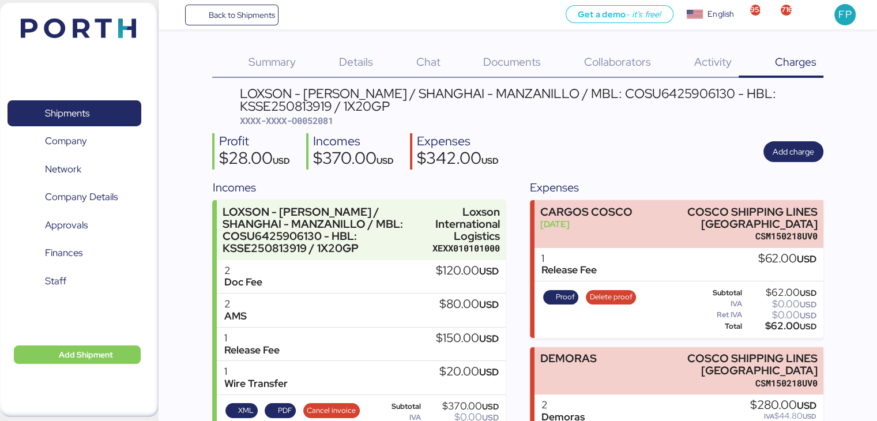
click at [636, 87] on div "LOXSON - [PERSON_NAME] / SHANGHAI - MANZANILLO / MBL: COSU6425906130 - HBL: KSS…" at bounding box center [531, 100] width 583 height 26
copy div "COSU6425906130"
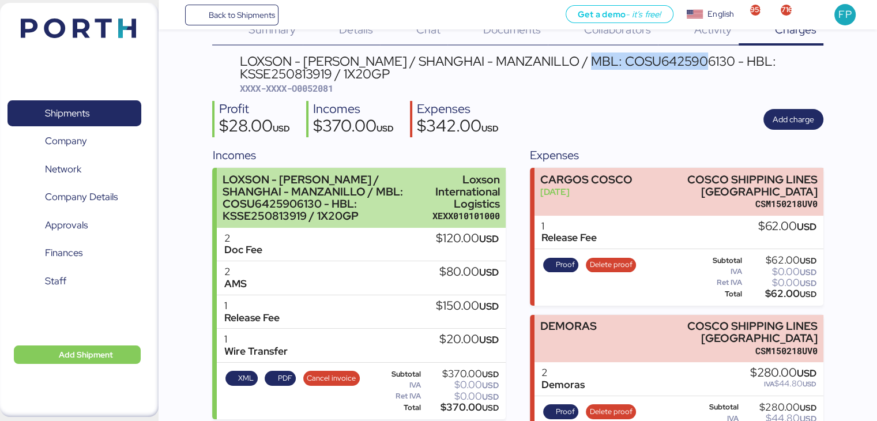
scroll to position [71, 0]
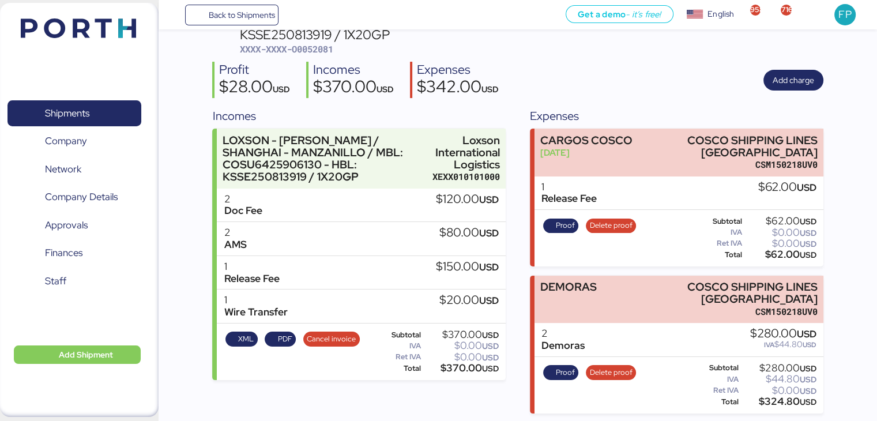
click at [777, 403] on div "$324.80 USD" at bounding box center [778, 401] width 75 height 9
copy div "324.80"
